Goal: Task Accomplishment & Management: Manage account settings

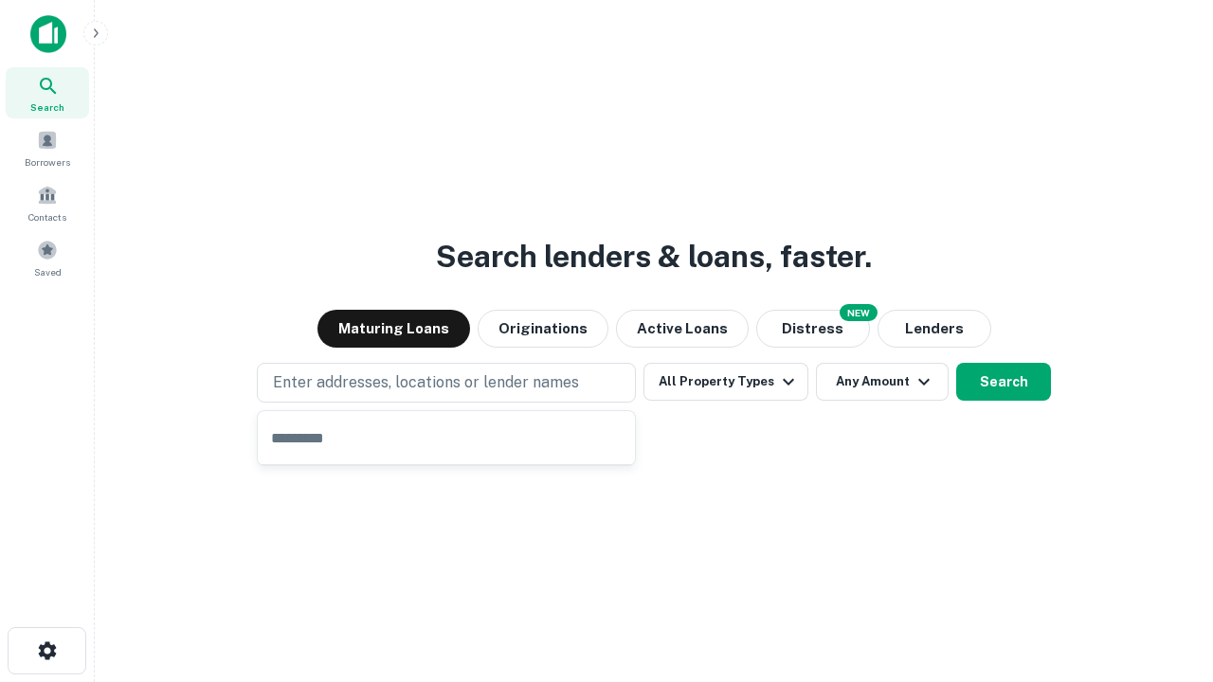
type input "**********"
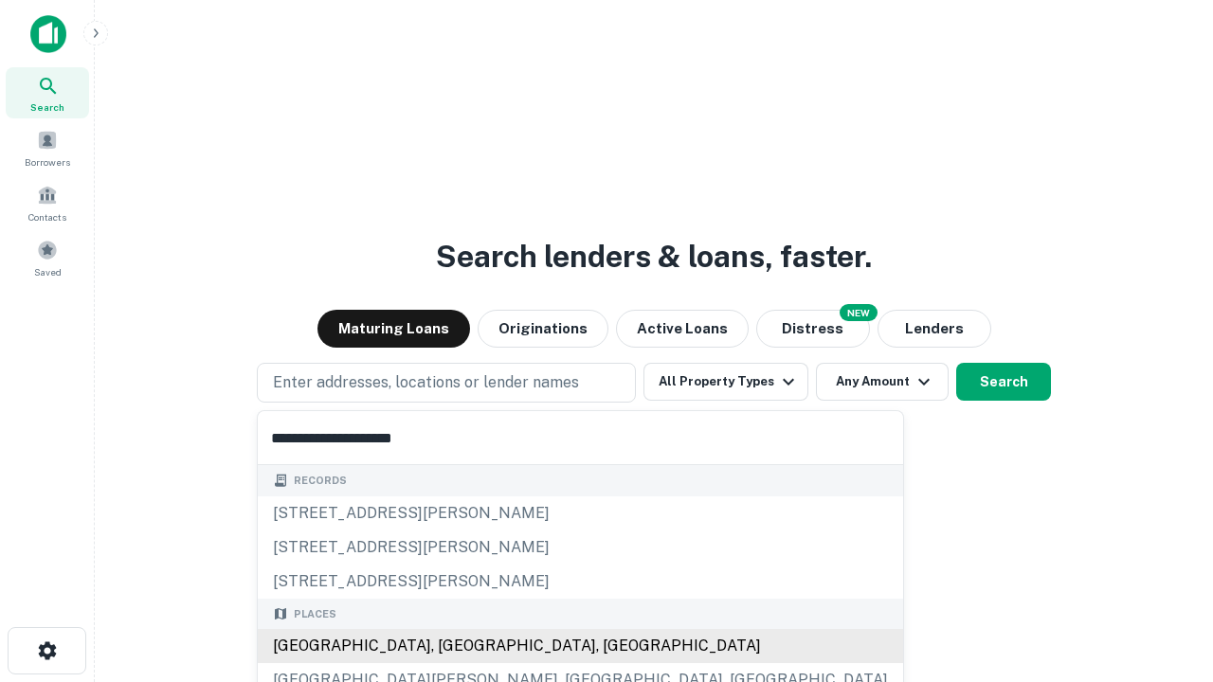
click at [453, 646] on div "[GEOGRAPHIC_DATA], [GEOGRAPHIC_DATA], [GEOGRAPHIC_DATA]" at bounding box center [580, 646] width 645 height 34
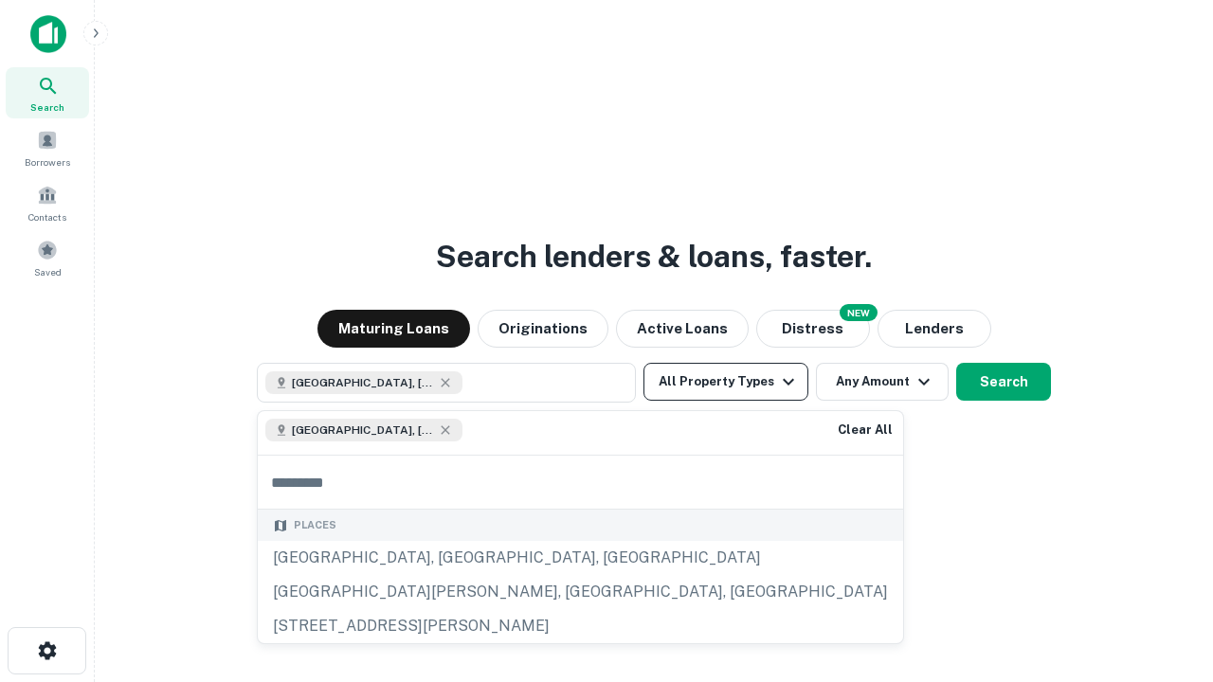
click at [726, 382] on button "All Property Types" at bounding box center [726, 382] width 165 height 38
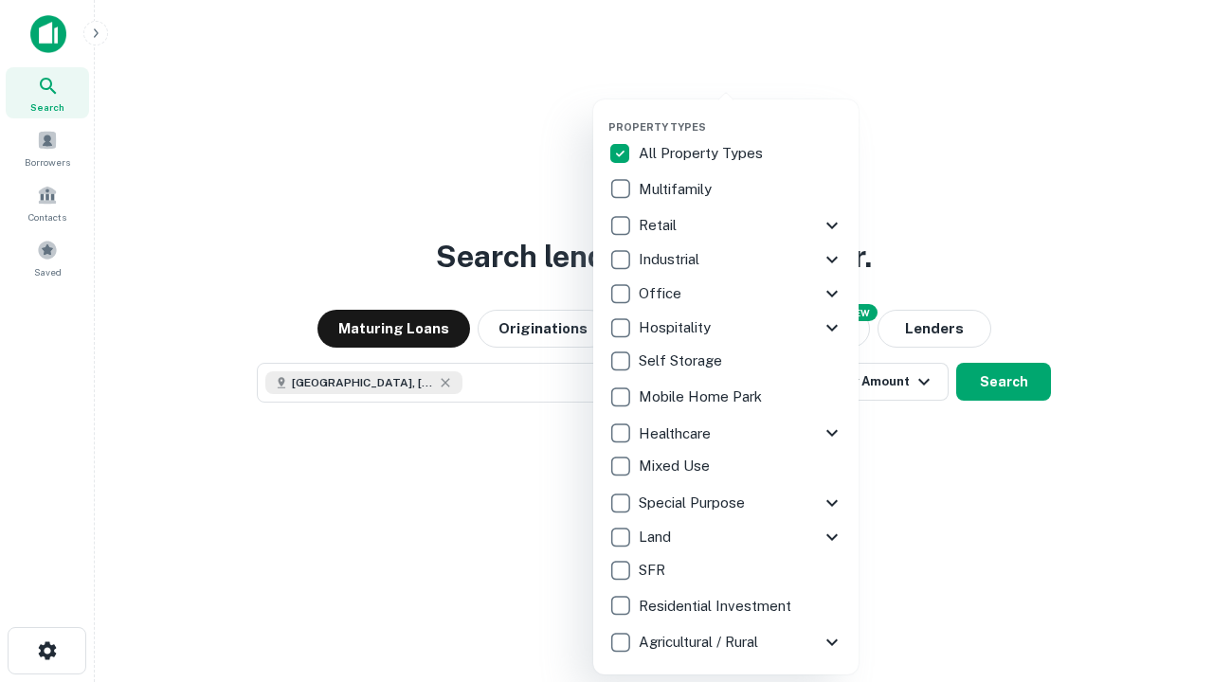
click at [741, 115] on button "button" at bounding box center [740, 115] width 265 height 1
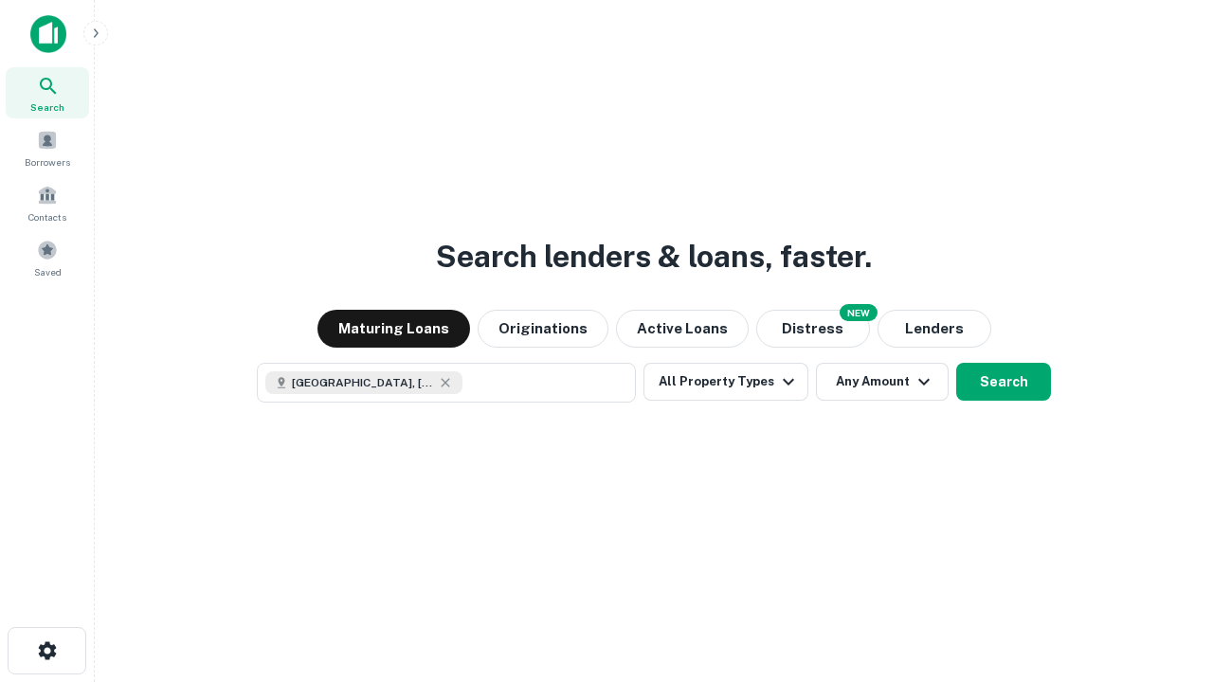
scroll to position [30, 0]
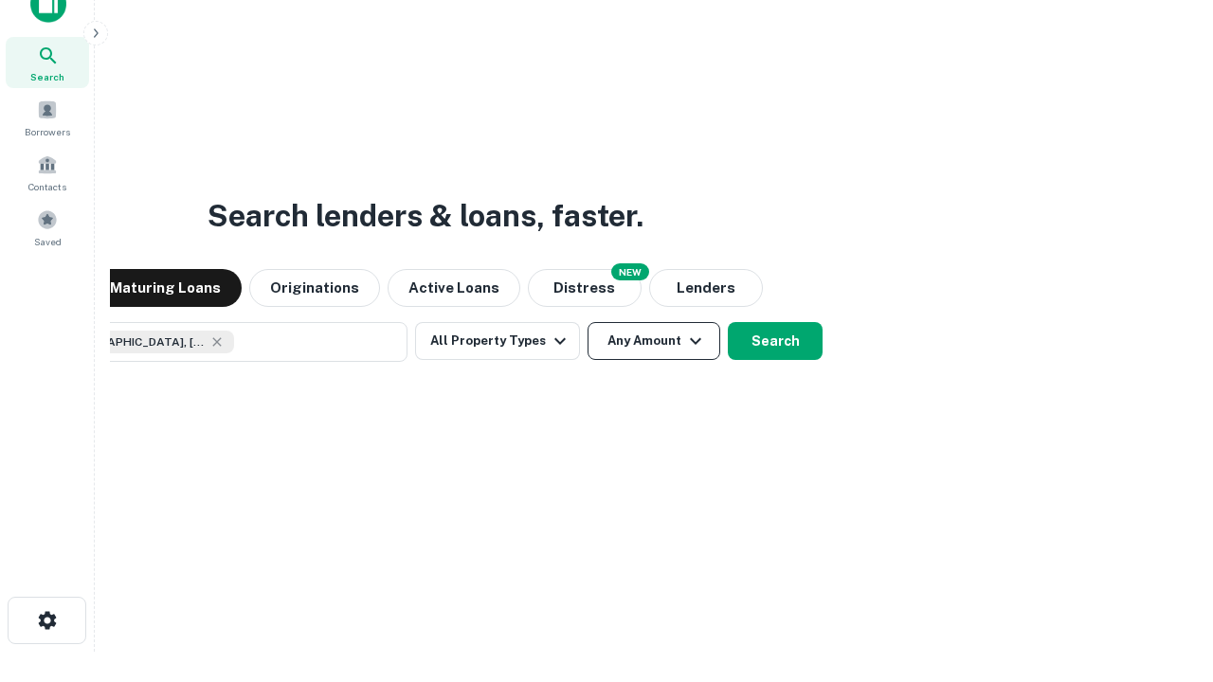
click at [588, 322] on button "Any Amount" at bounding box center [654, 341] width 133 height 38
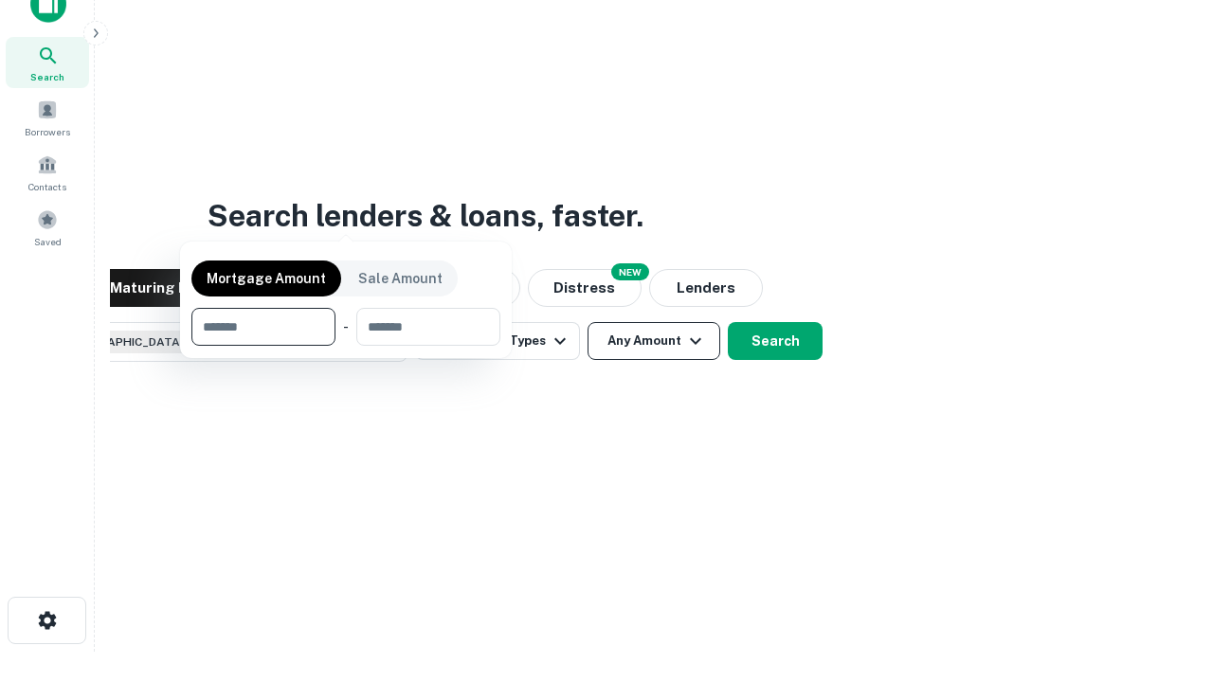
scroll to position [136, 536]
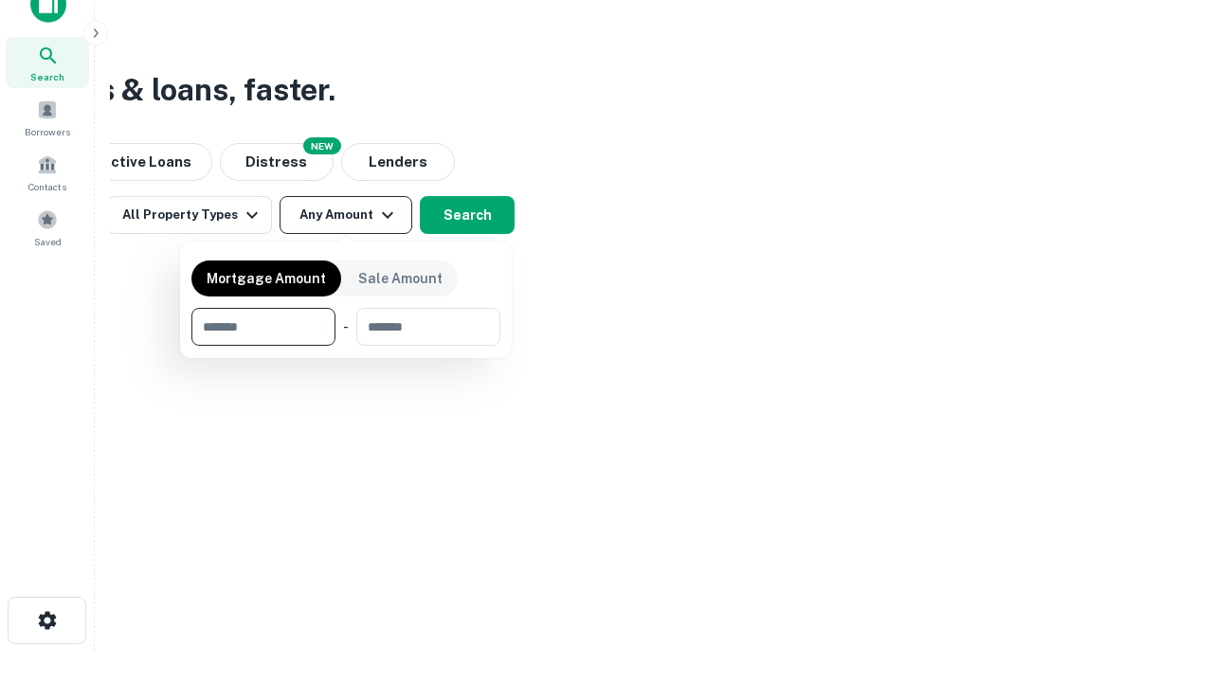
type input "*******"
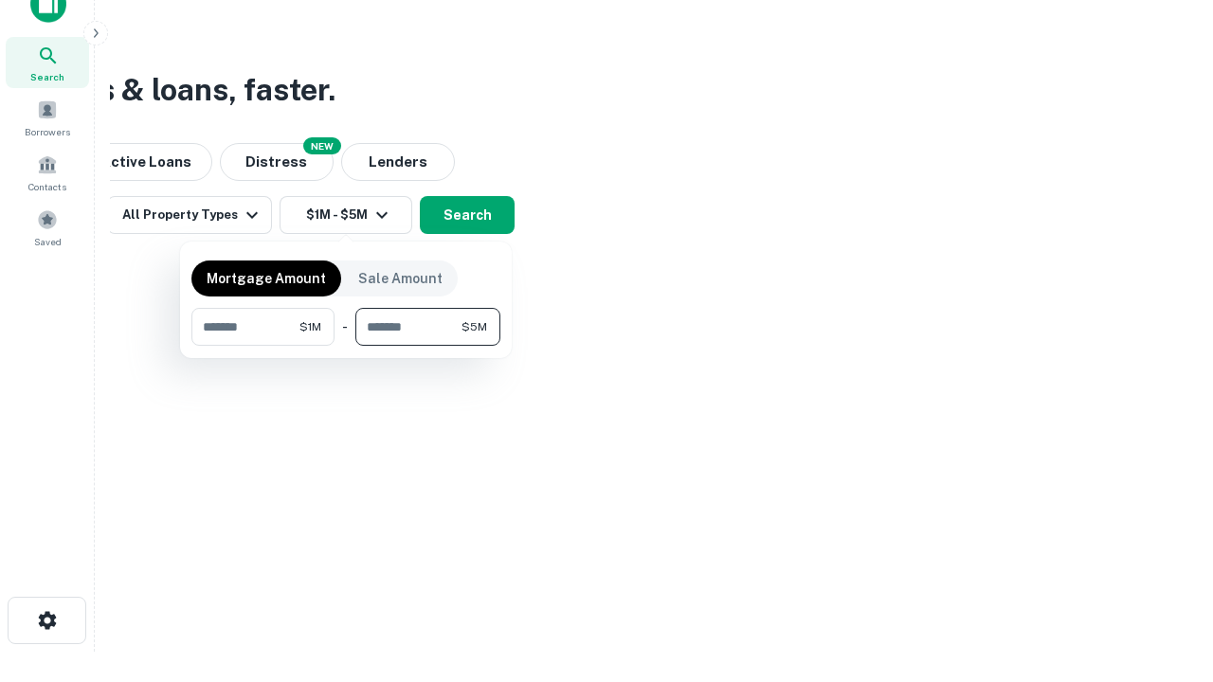
type input "*******"
click at [346, 346] on button "button" at bounding box center [345, 346] width 309 height 1
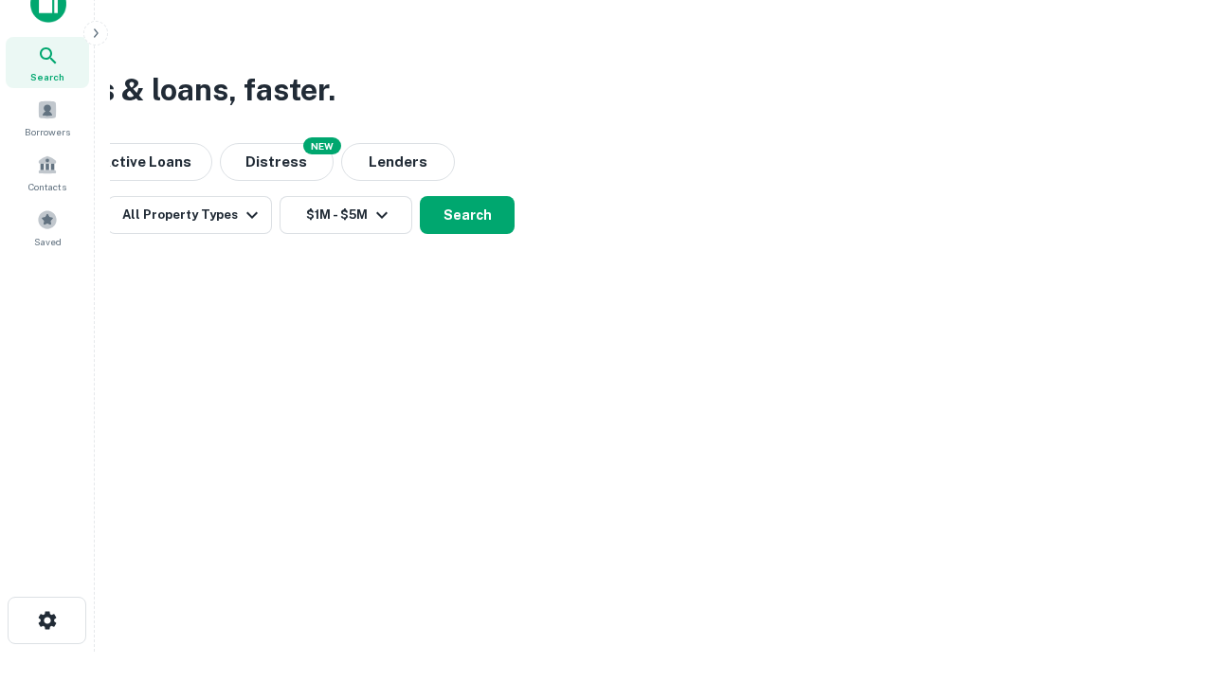
scroll to position [30, 0]
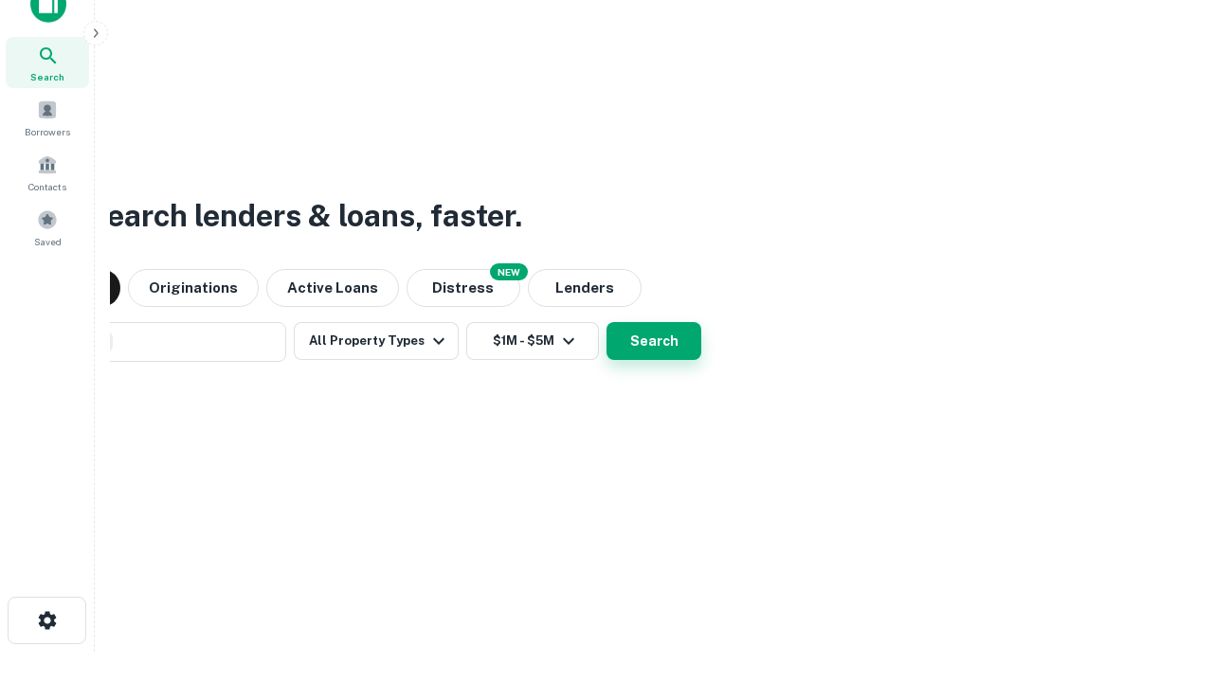
click at [607, 322] on button "Search" at bounding box center [654, 341] width 95 height 38
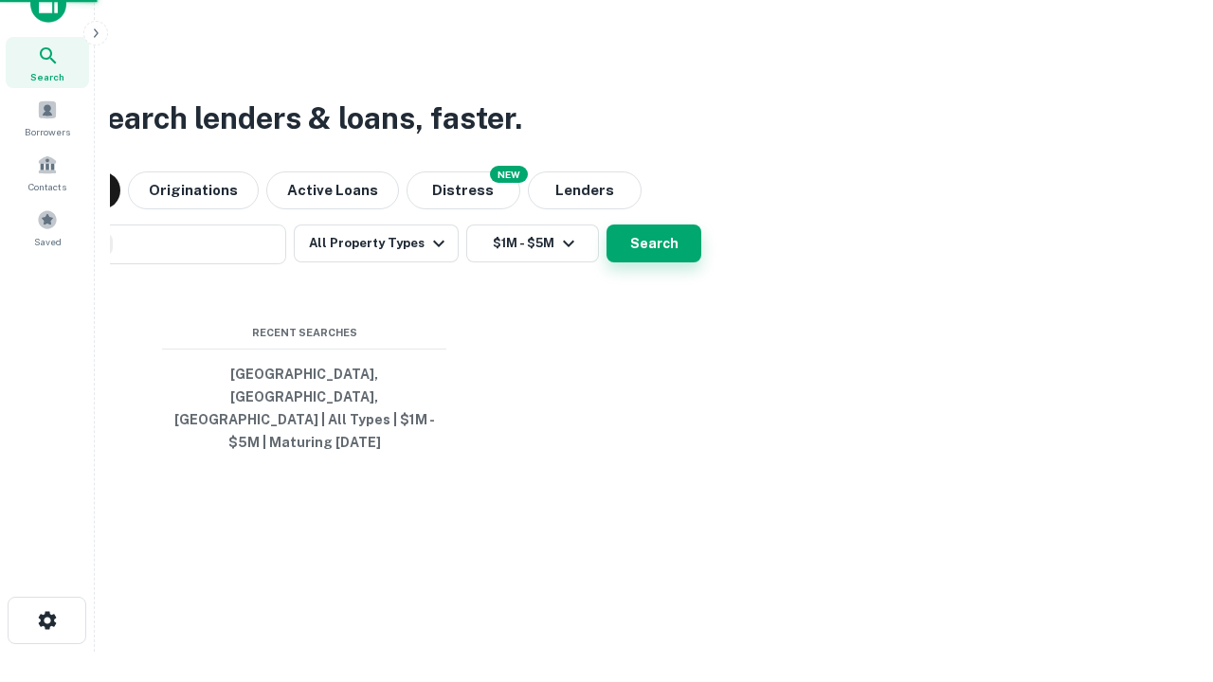
scroll to position [62, 536]
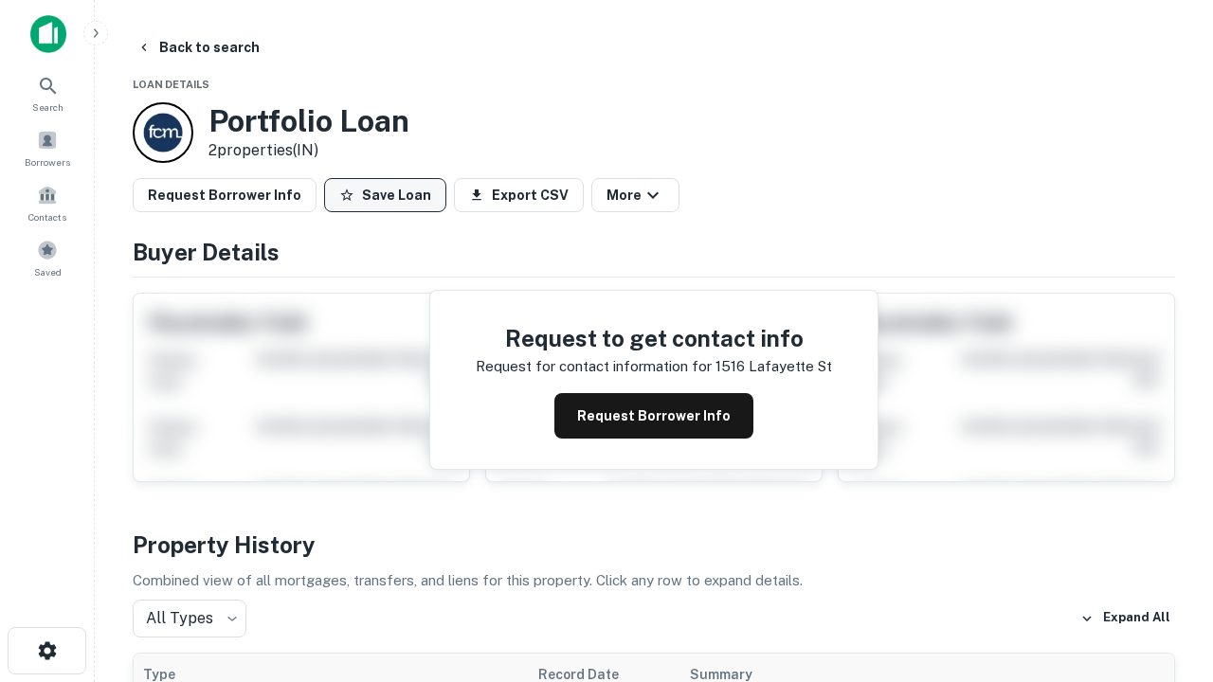
click at [385, 195] on button "Save Loan" at bounding box center [385, 195] width 122 height 34
click at [390, 195] on button "Loan Saved" at bounding box center [389, 195] width 131 height 34
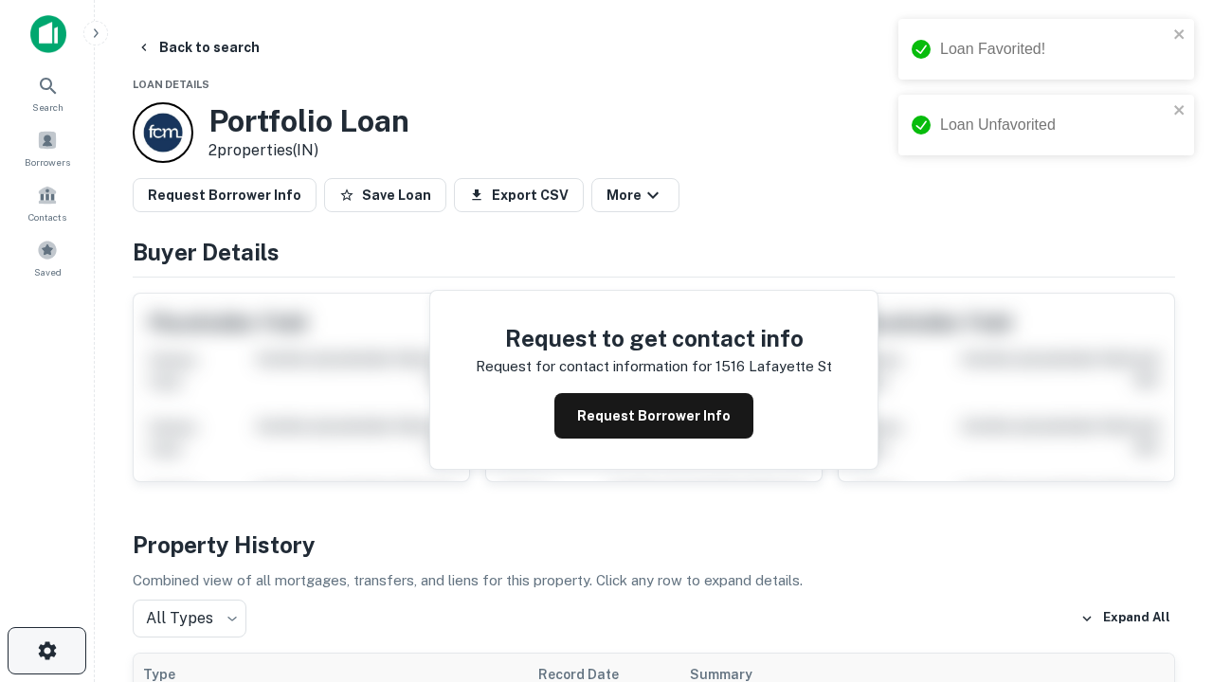
click at [46, 651] on icon "button" at bounding box center [47, 651] width 23 height 23
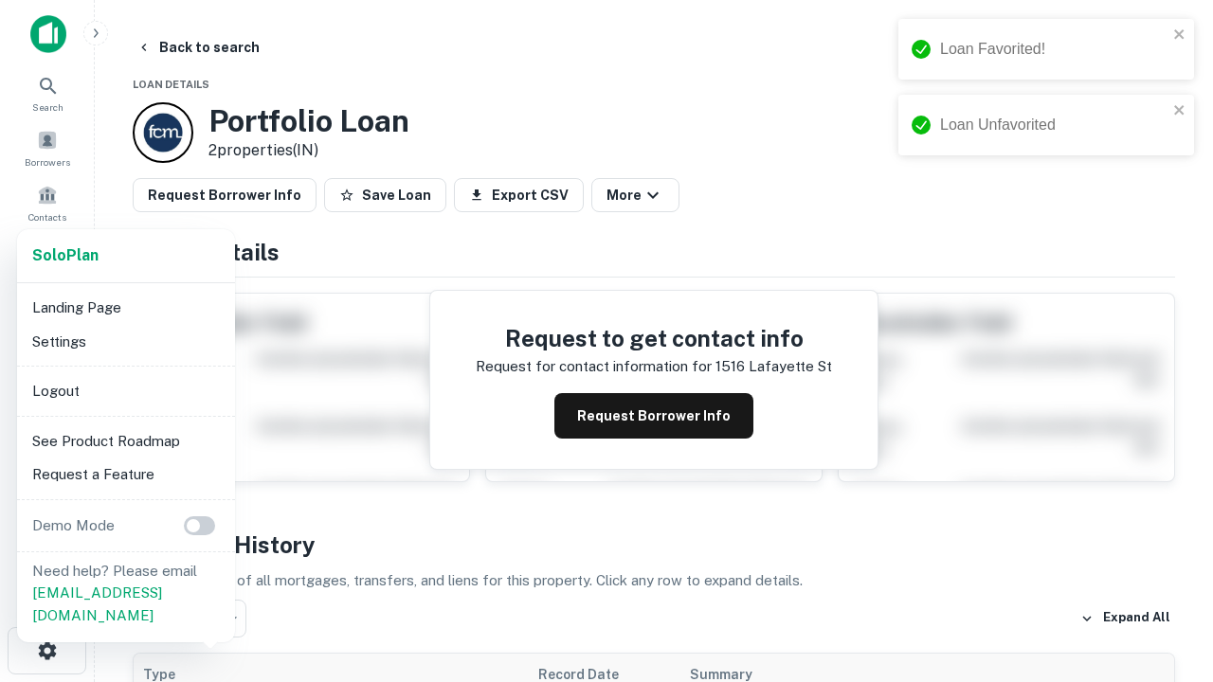
click at [125, 390] on li "Logout" at bounding box center [126, 391] width 203 height 34
